Goal: Check status: Check status

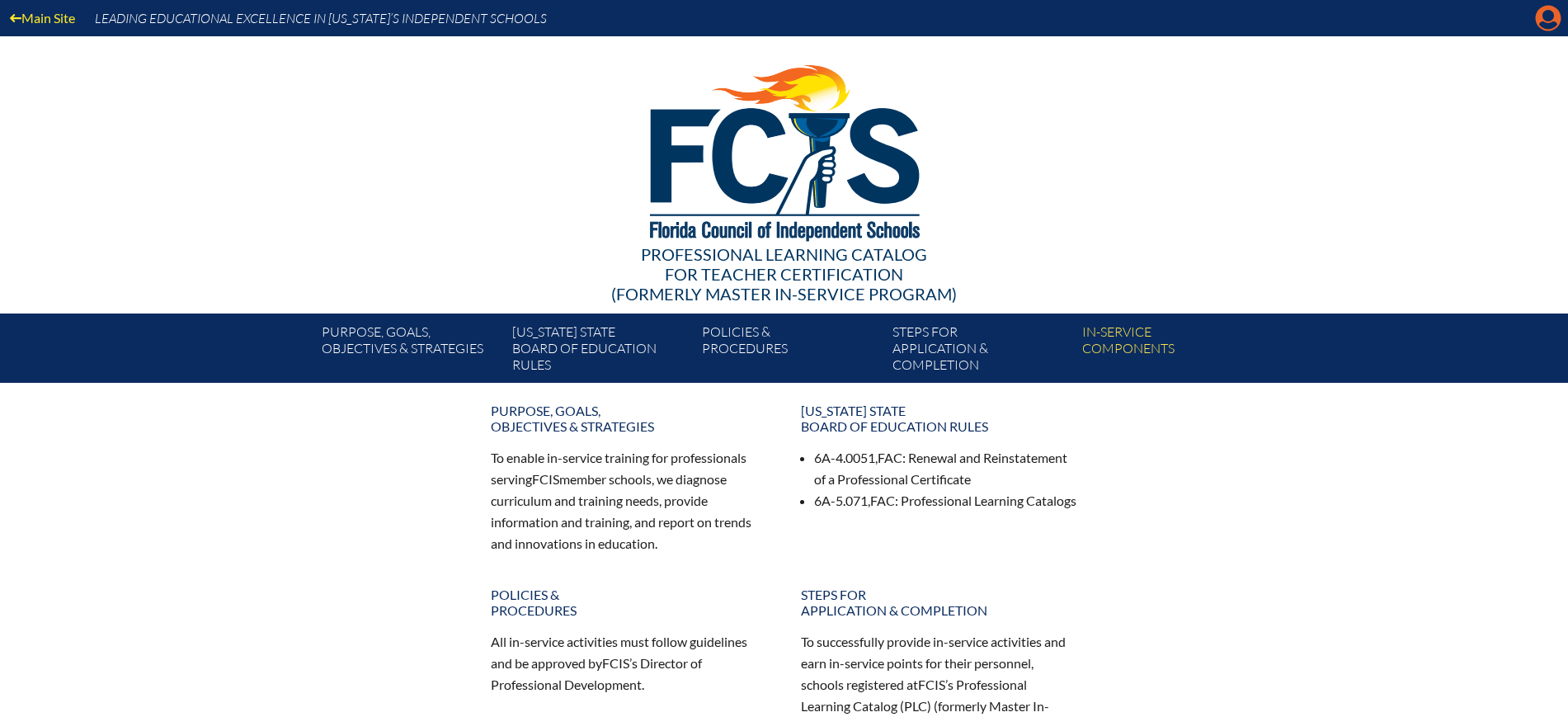
click at [1537, 14] on icon at bounding box center [1548, 19] width 25 height 25
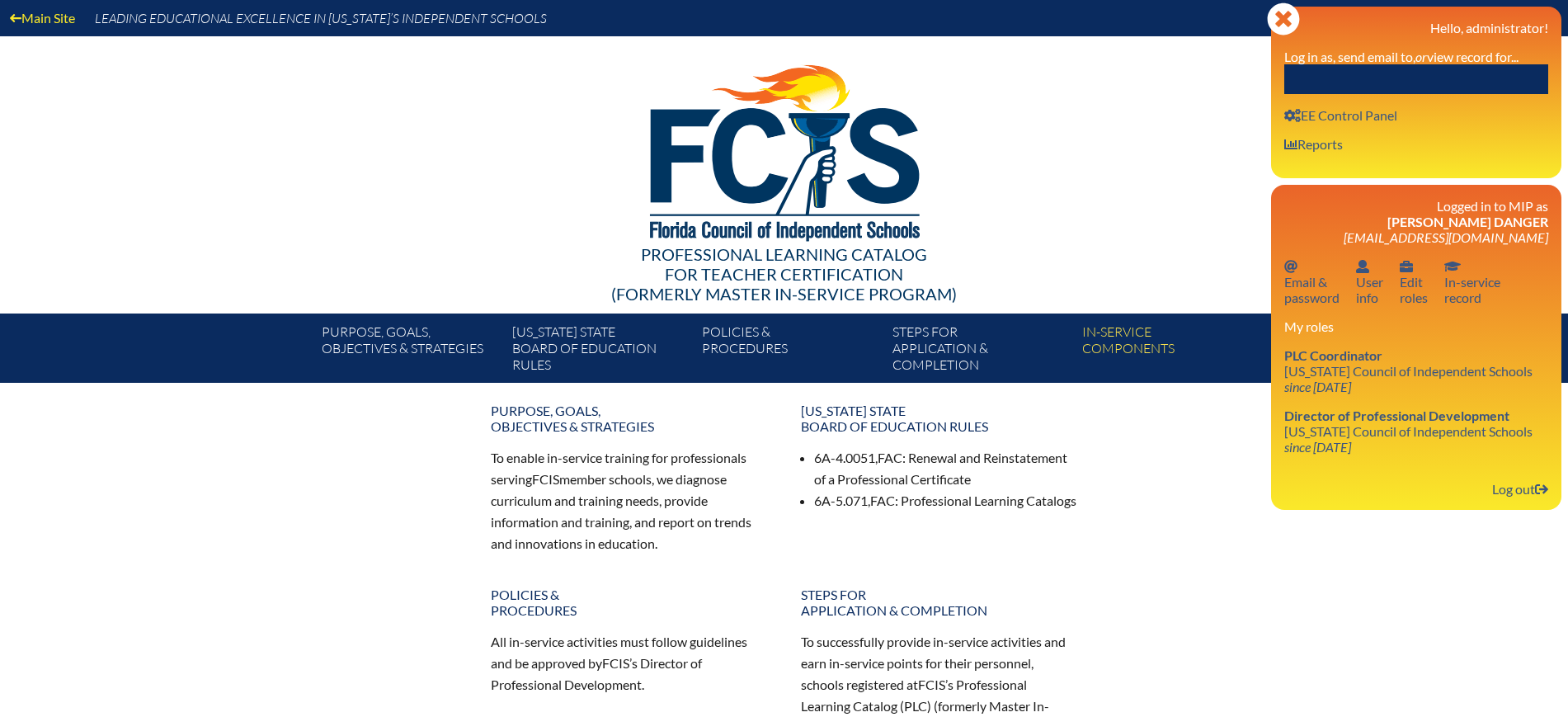
click at [1497, 71] on input "text" at bounding box center [1415, 79] width 263 height 29
paste input "Francia Lamus"
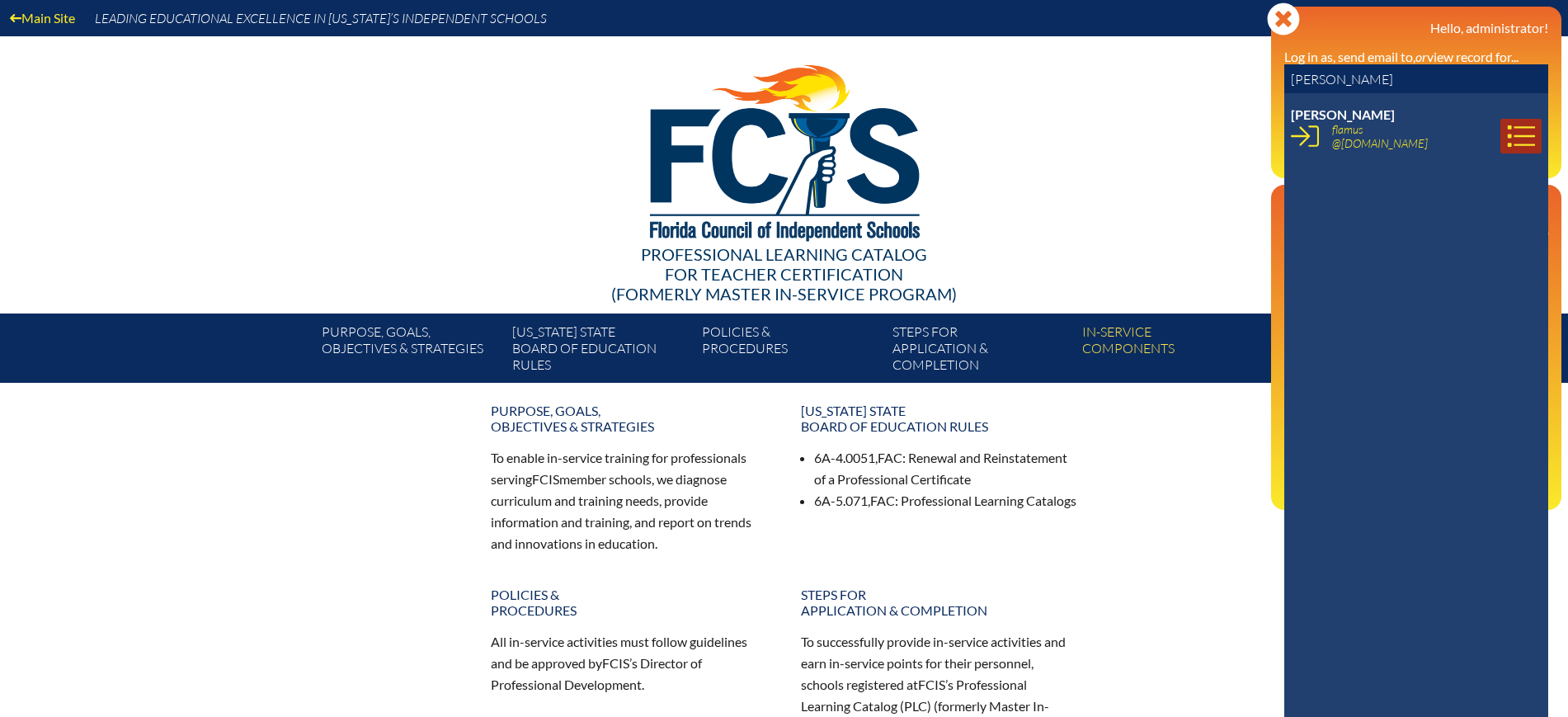
type input "Francia Lamus"
click at [1507, 144] on icon at bounding box center [1521, 136] width 27 height 22
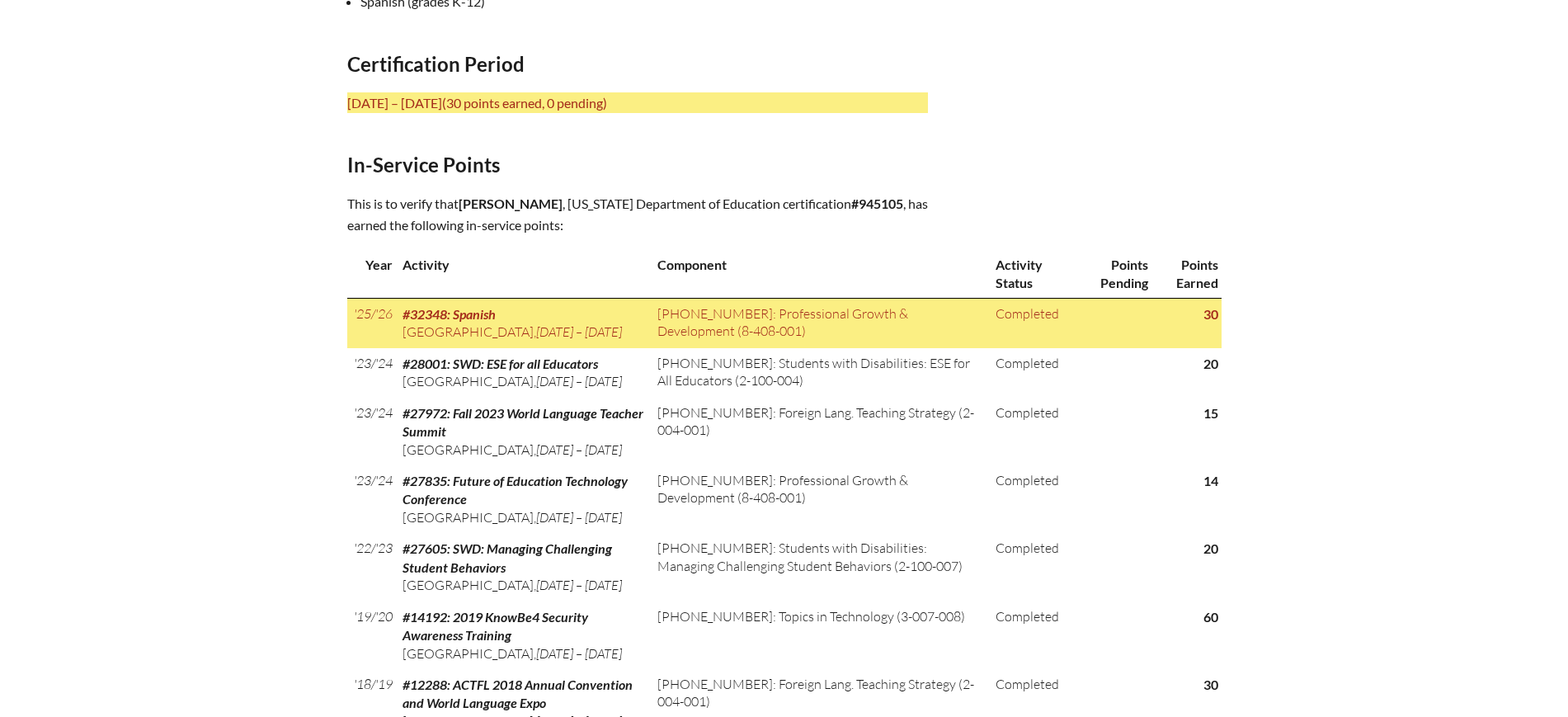
scroll to position [722, 0]
